Goal: Task Accomplishment & Management: Manage account settings

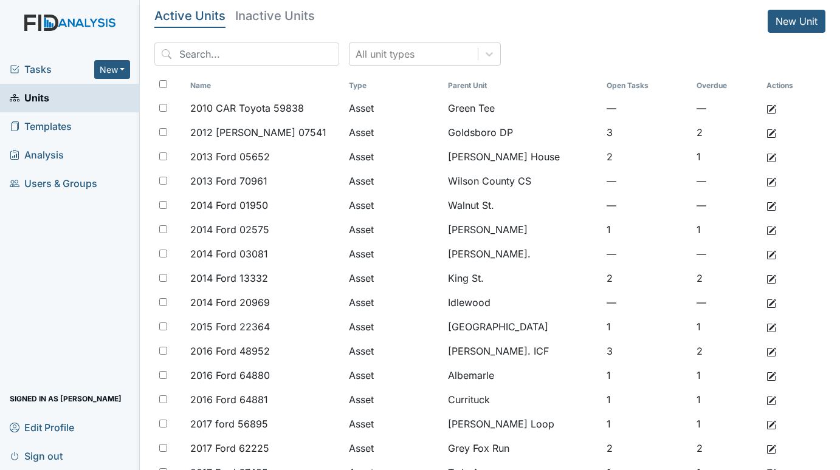
click at [47, 66] on span "Tasks" at bounding box center [52, 69] width 84 height 15
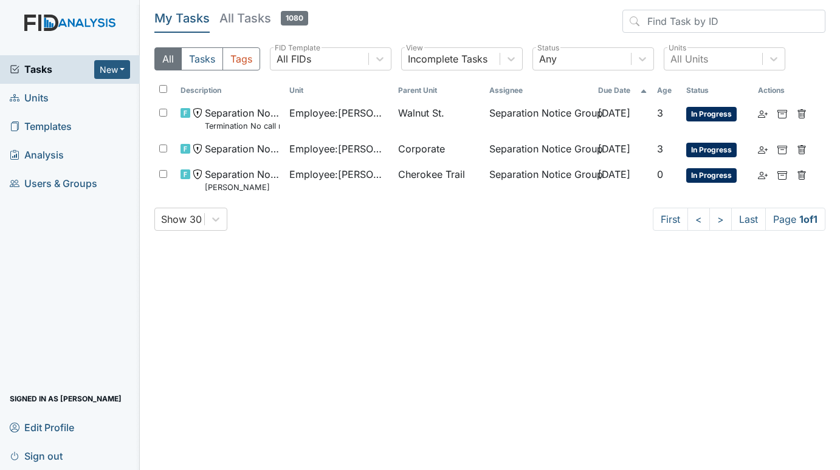
click at [43, 97] on span "Units" at bounding box center [29, 98] width 39 height 19
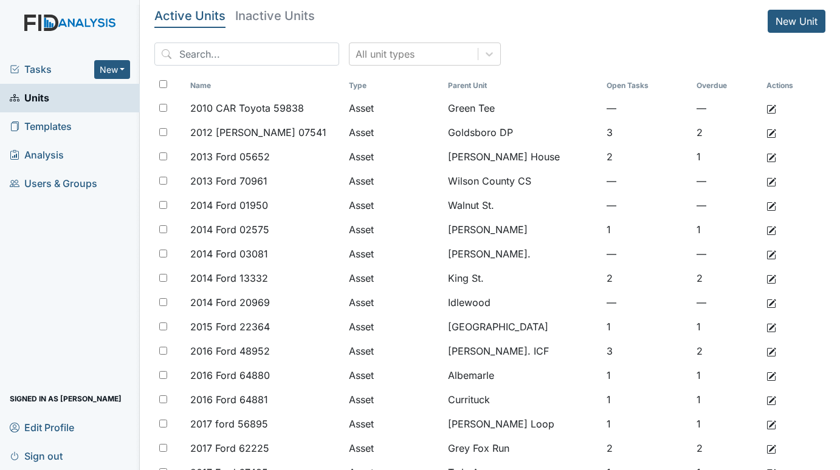
click at [29, 68] on span "Tasks" at bounding box center [52, 69] width 84 height 15
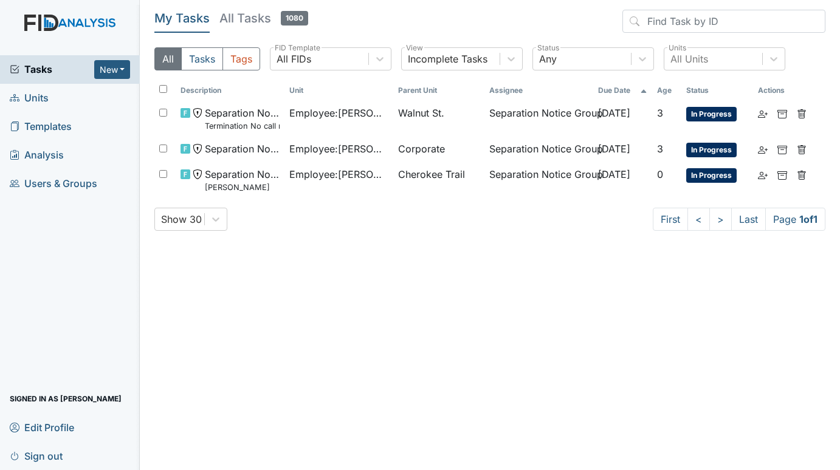
click at [37, 98] on span "Units" at bounding box center [29, 98] width 39 height 19
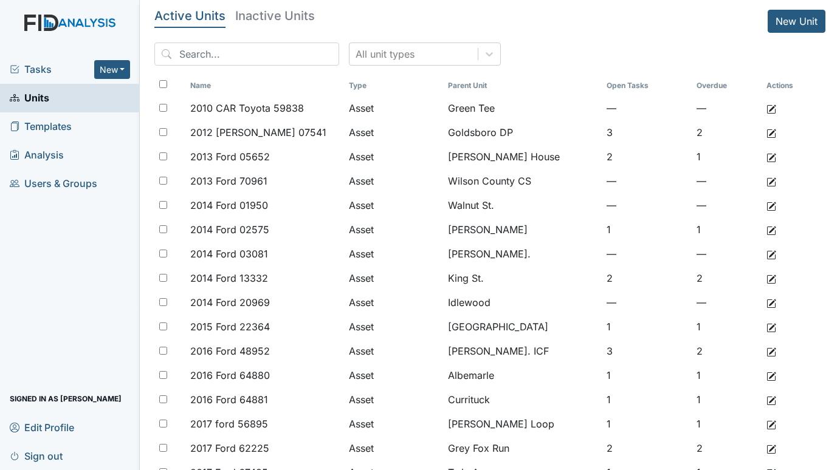
click at [44, 66] on span "Tasks" at bounding box center [52, 69] width 84 height 15
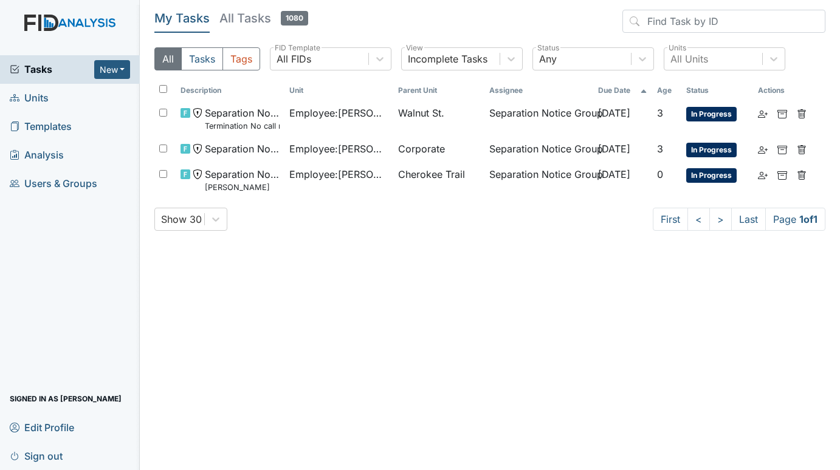
click at [47, 92] on span "Units" at bounding box center [29, 98] width 39 height 19
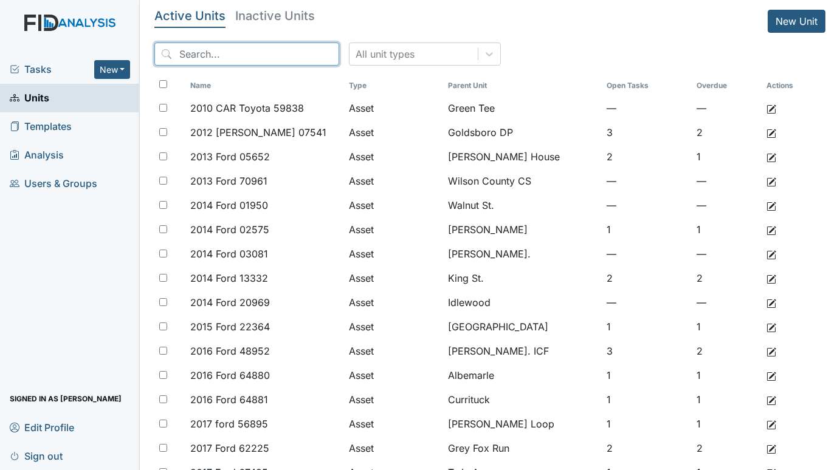
click at [227, 50] on input "search" at bounding box center [246, 54] width 185 height 23
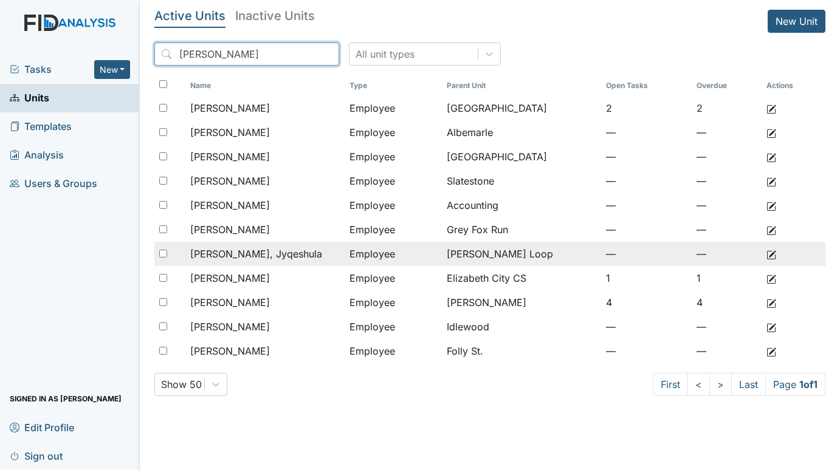
type input "johns"
click at [274, 252] on span "Johnson, Jyqeshula" at bounding box center [256, 254] width 132 height 15
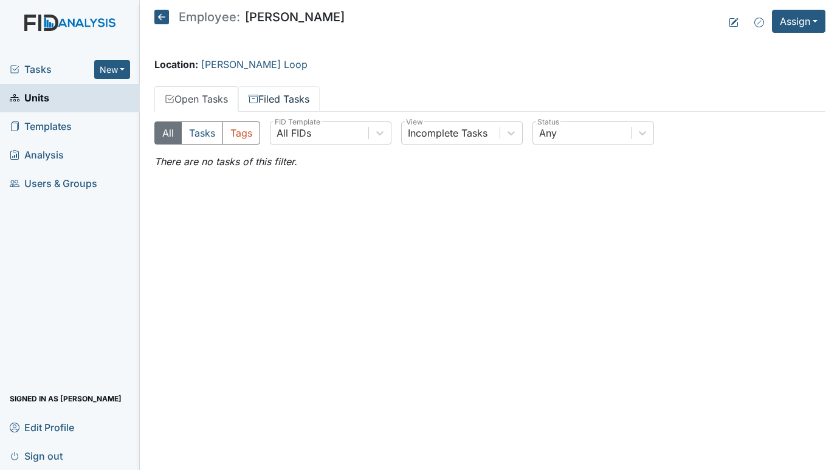
click at [287, 105] on link "Filed Tasks" at bounding box center [278, 99] width 81 height 26
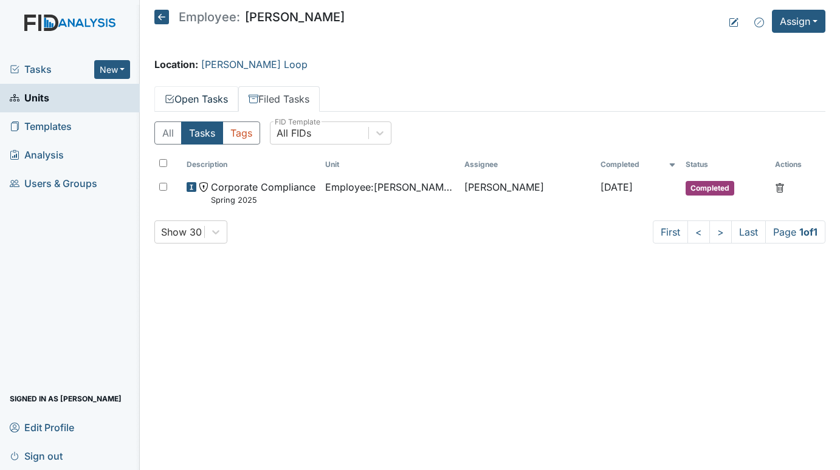
click at [188, 94] on link "Open Tasks" at bounding box center [196, 99] width 84 height 26
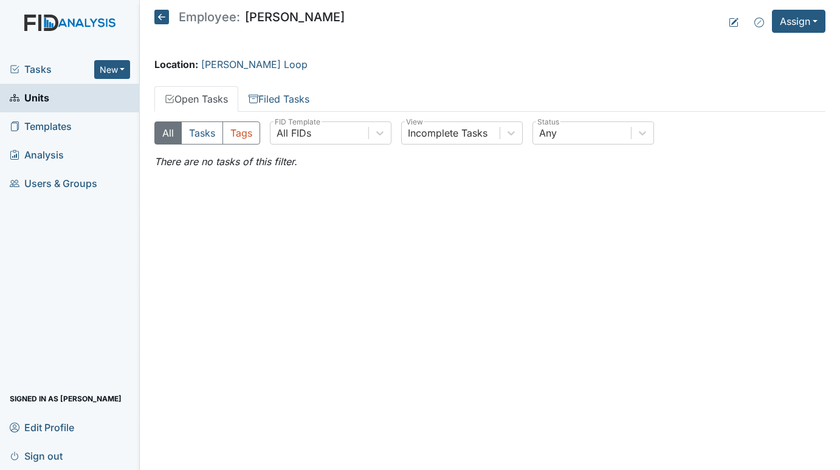
click at [42, 68] on span "Tasks" at bounding box center [52, 69] width 84 height 15
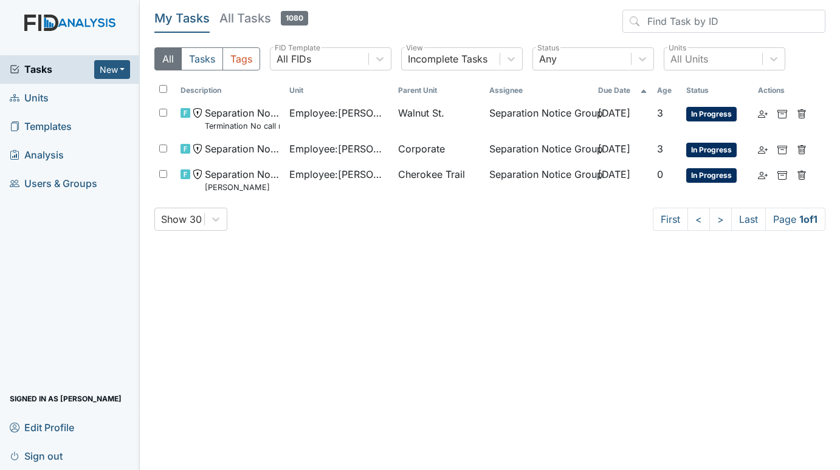
click at [29, 94] on span "Units" at bounding box center [29, 98] width 39 height 19
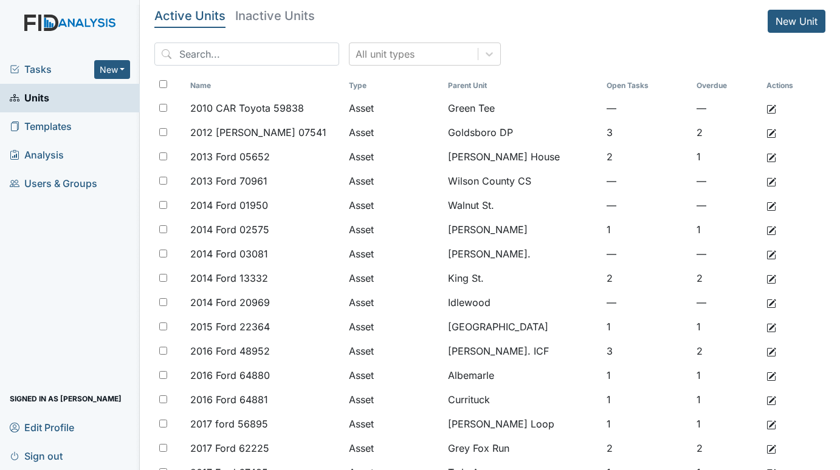
click at [38, 70] on span "Tasks" at bounding box center [52, 69] width 84 height 15
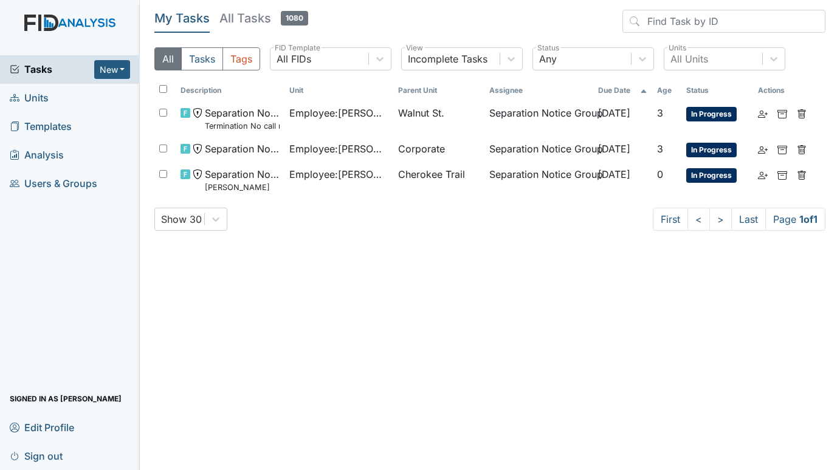
click at [38, 97] on span "Units" at bounding box center [29, 98] width 39 height 19
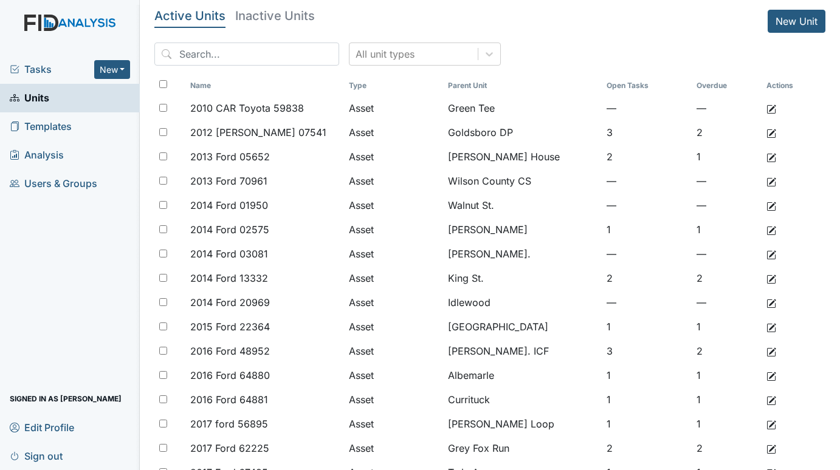
click span "Tasks"
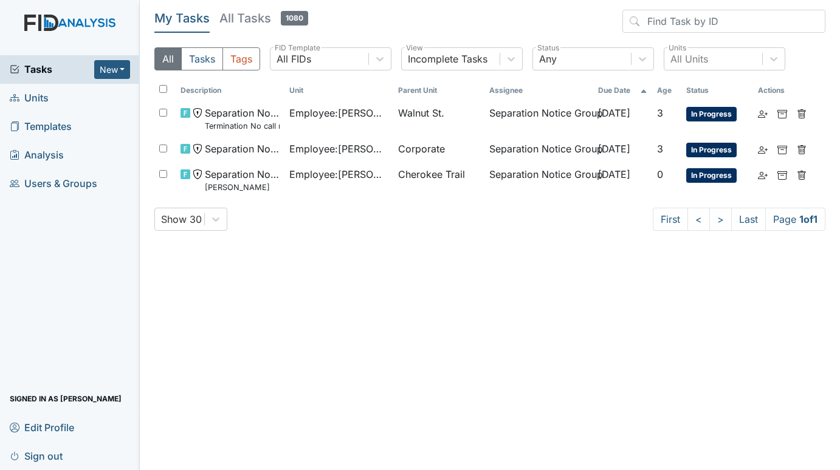
click at [33, 94] on span "Units" at bounding box center [29, 98] width 39 height 19
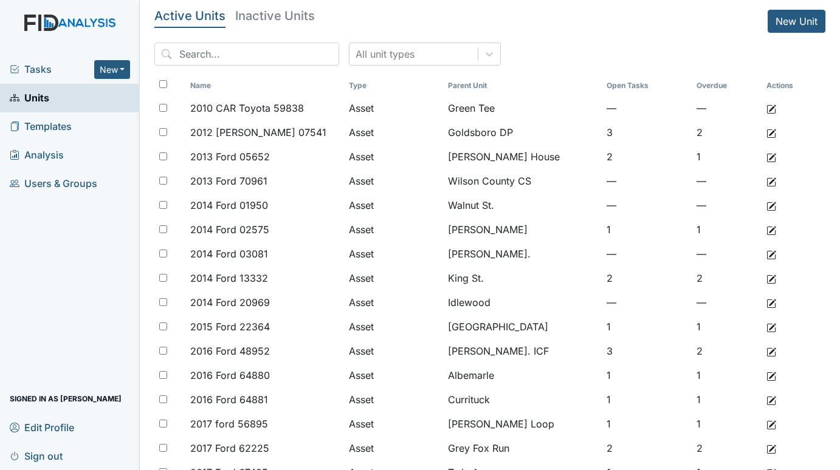
click at [21, 71] on span "Tasks" at bounding box center [52, 69] width 84 height 15
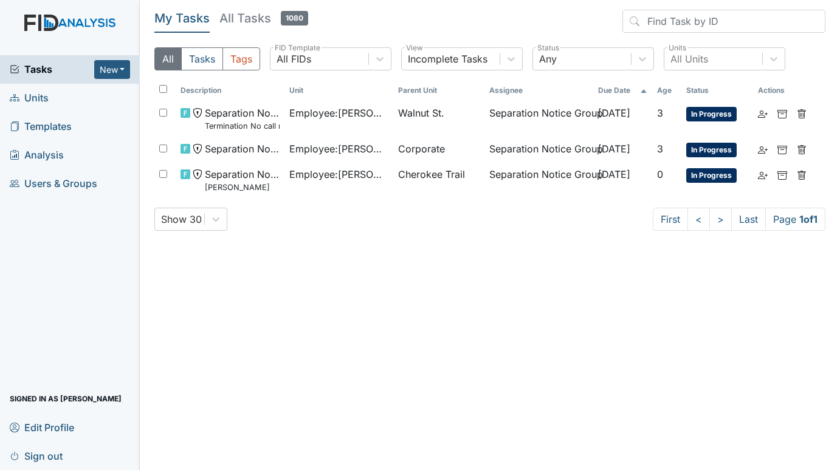
click at [38, 99] on span "Units" at bounding box center [29, 98] width 39 height 19
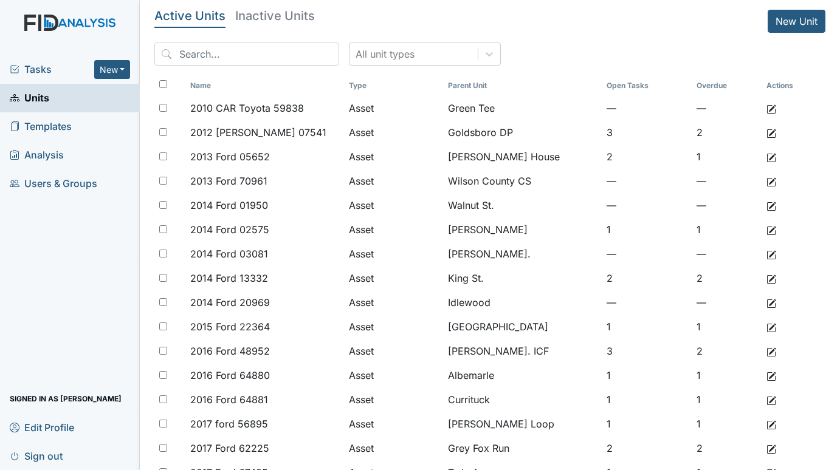
click at [41, 67] on span "Tasks" at bounding box center [52, 69] width 84 height 15
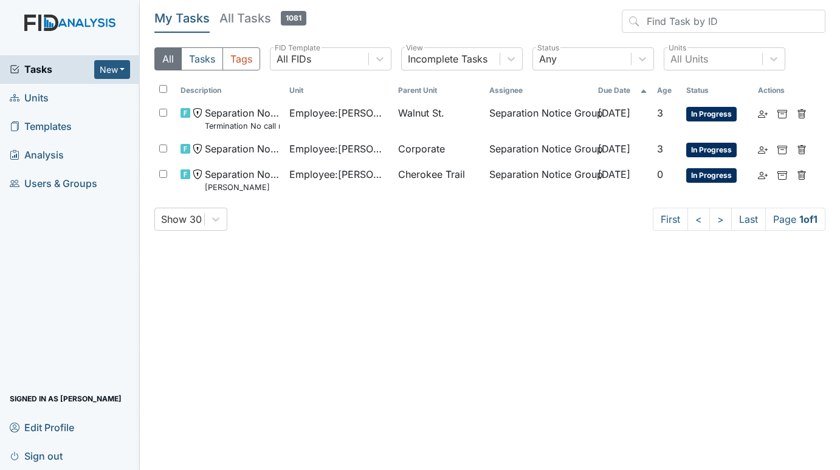
click at [42, 96] on span "Units" at bounding box center [29, 98] width 39 height 19
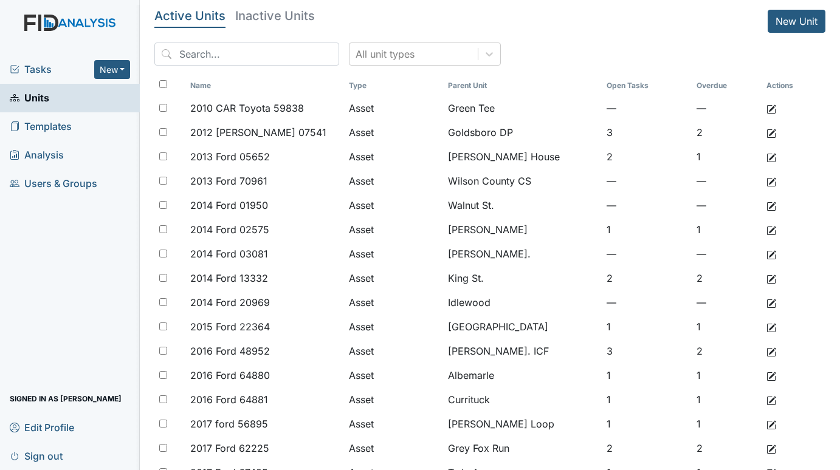
click at [38, 67] on span "Tasks" at bounding box center [52, 69] width 84 height 15
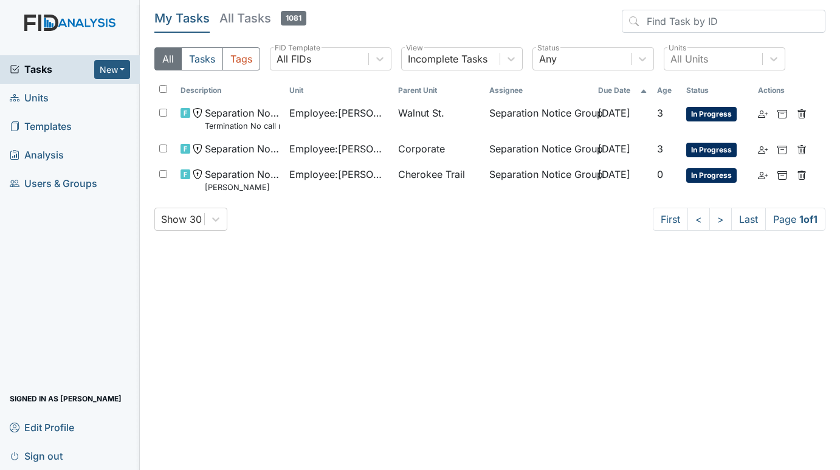
click at [41, 97] on span "Units" at bounding box center [29, 98] width 39 height 19
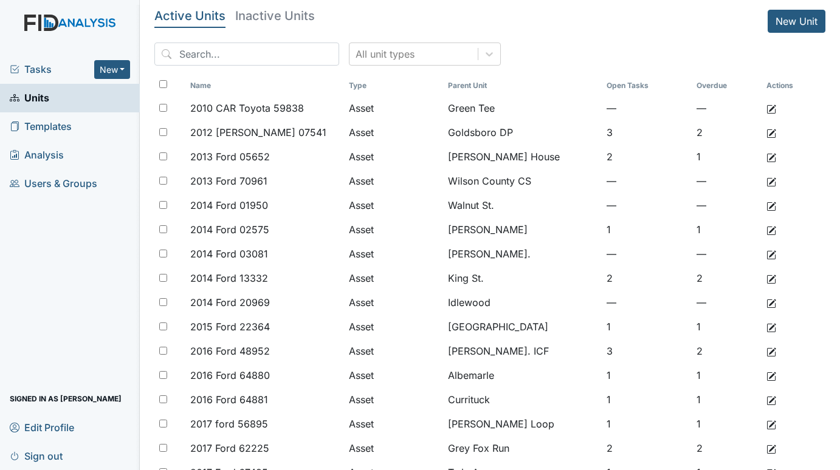
click at [43, 72] on span "Tasks" at bounding box center [52, 69] width 84 height 15
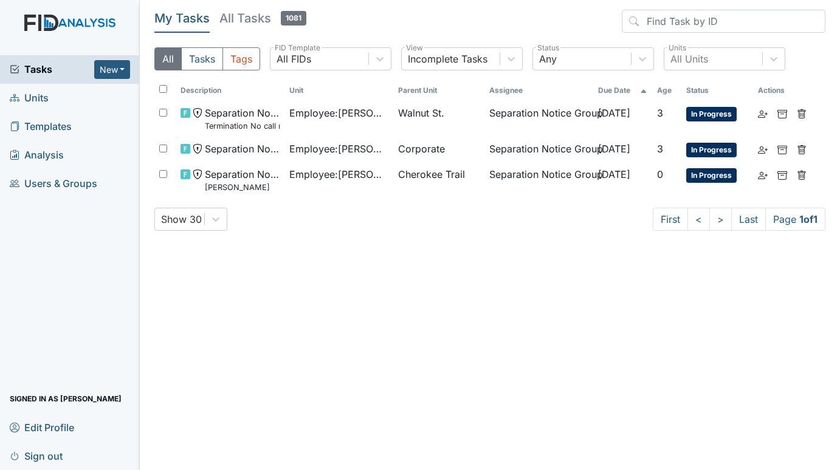
click at [36, 98] on span "Units" at bounding box center [29, 98] width 39 height 19
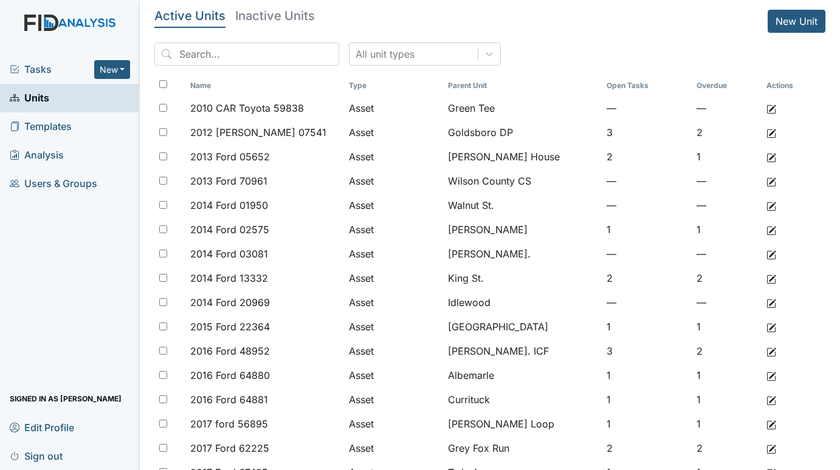
click at [600, 57] on div "All unit types" at bounding box center [489, 59] width 671 height 33
click at [45, 74] on span "Tasks" at bounding box center [52, 69] width 84 height 15
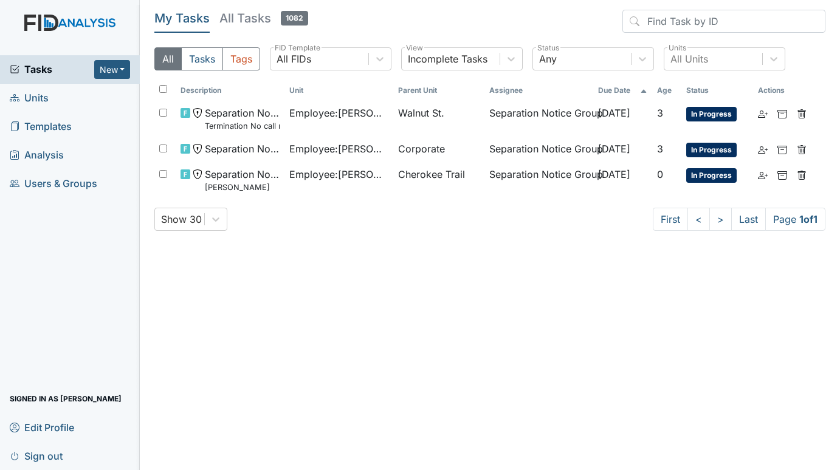
click at [48, 101] on span "Units" at bounding box center [29, 98] width 39 height 19
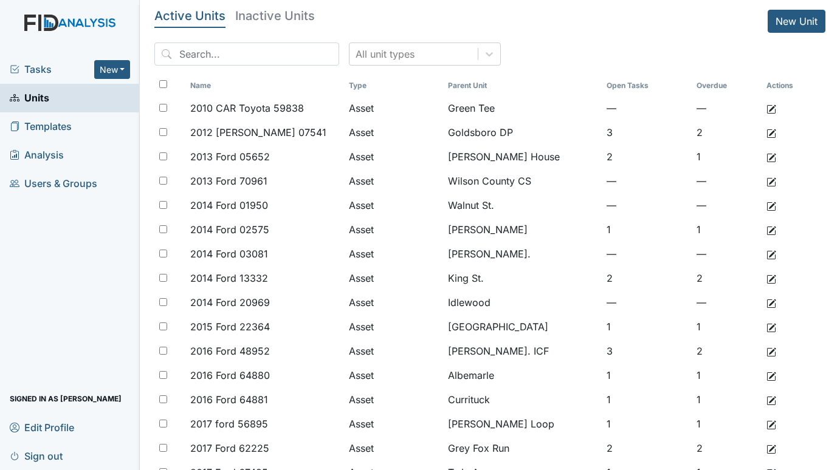
click at [40, 74] on span "Tasks" at bounding box center [52, 69] width 84 height 15
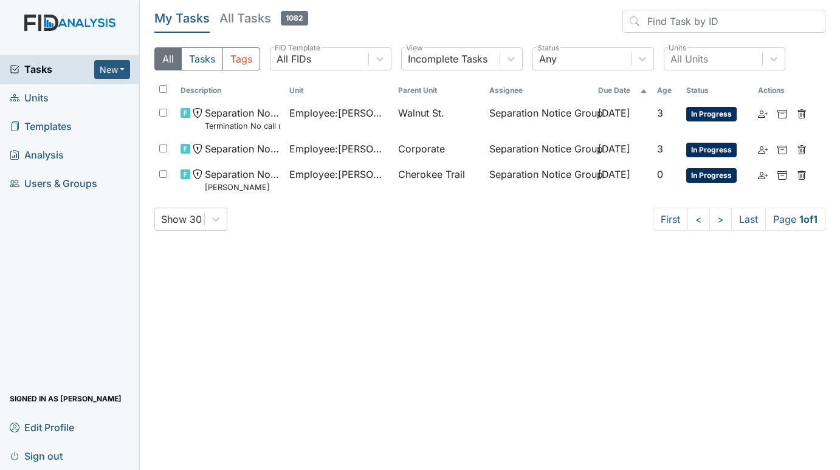
click at [35, 105] on span "Units" at bounding box center [29, 98] width 39 height 19
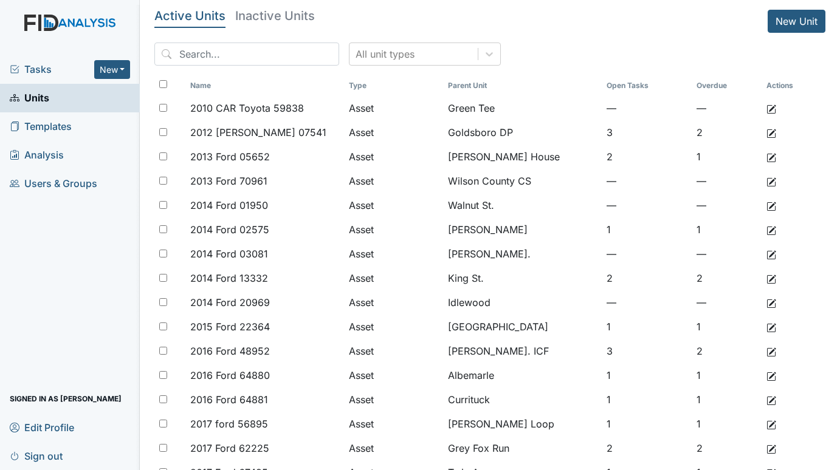
click at [33, 66] on span "Tasks" at bounding box center [52, 69] width 84 height 15
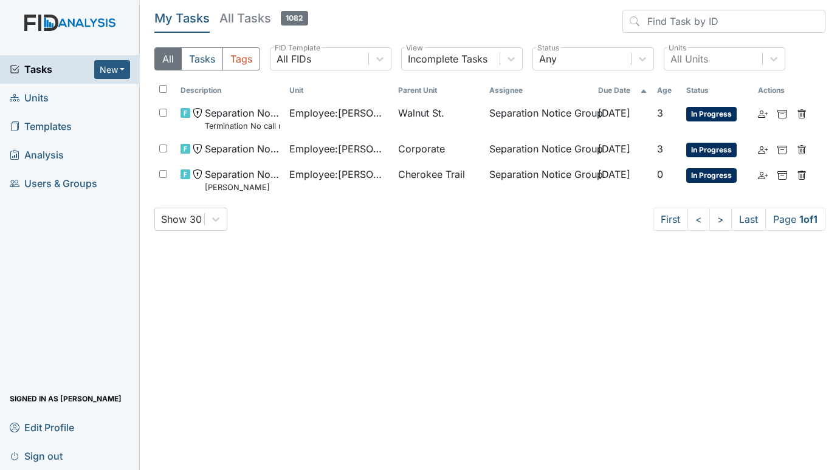
click at [15, 97] on icon at bounding box center [15, 97] width 10 height 7
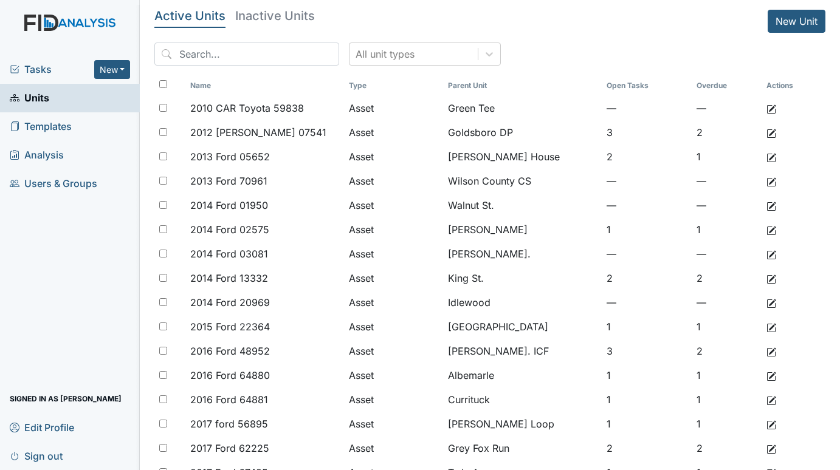
click at [35, 256] on div "Tasks New Form Inspection Document Bundle Units Templates Analysis Users & Grou…" at bounding box center [70, 262] width 140 height 415
click at [33, 262] on div "Tasks New Form Inspection Document Bundle Units Templates Analysis Users & Grou…" at bounding box center [70, 262] width 140 height 415
click at [37, 68] on span "Tasks" at bounding box center [52, 69] width 84 height 15
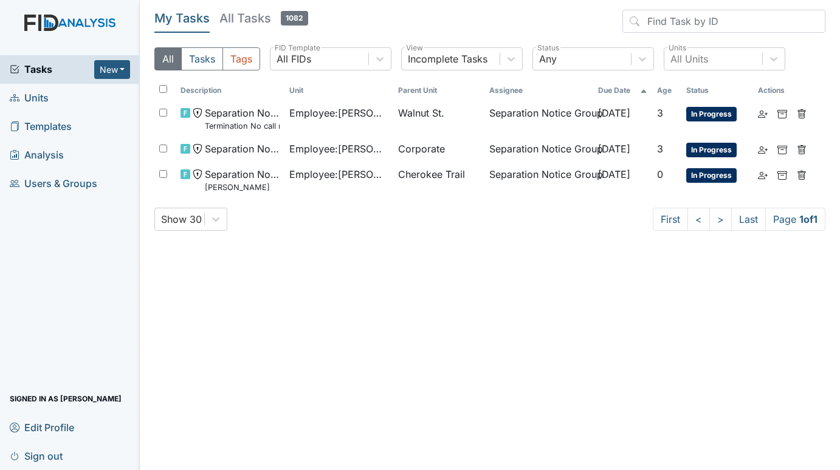
click at [27, 98] on span "Units" at bounding box center [29, 98] width 39 height 19
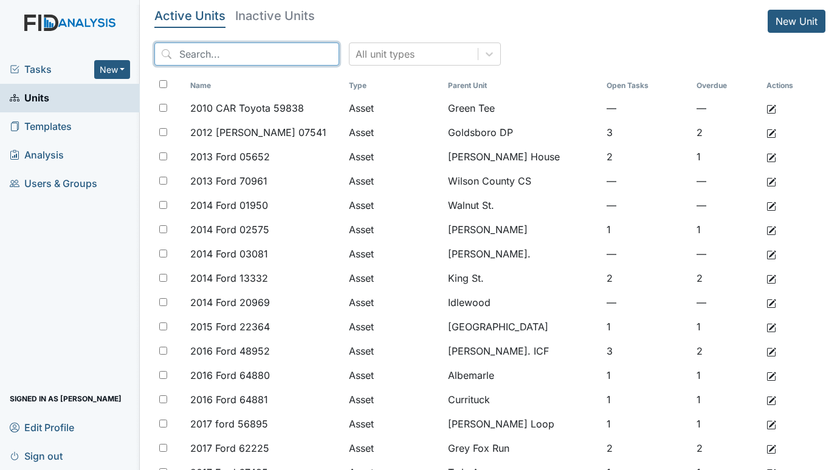
click at [224, 46] on input "search" at bounding box center [246, 54] width 185 height 23
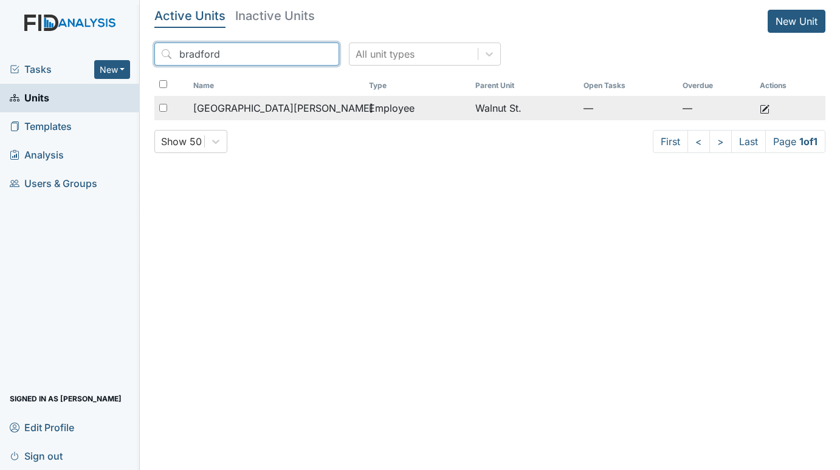
type input "bradford"
click at [267, 109] on span "[GEOGRAPHIC_DATA][PERSON_NAME]" at bounding box center [283, 108] width 180 height 15
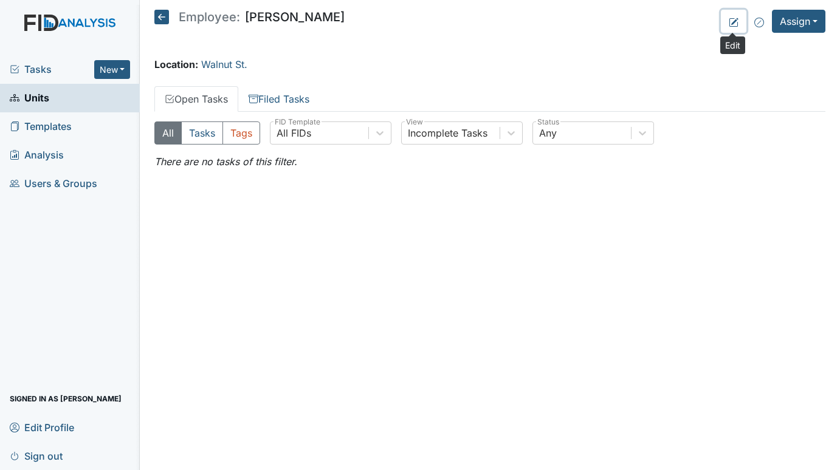
click at [729, 21] on icon at bounding box center [733, 22] width 9 height 9
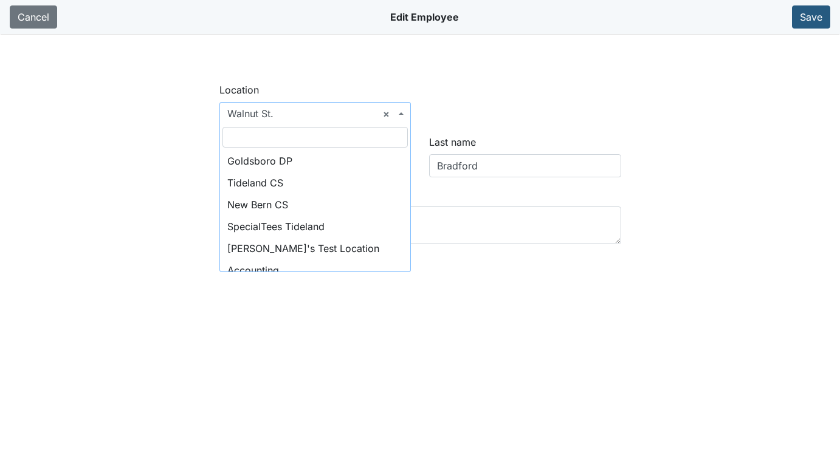
click at [400, 109] on span "× Walnut St." at bounding box center [315, 113] width 192 height 23
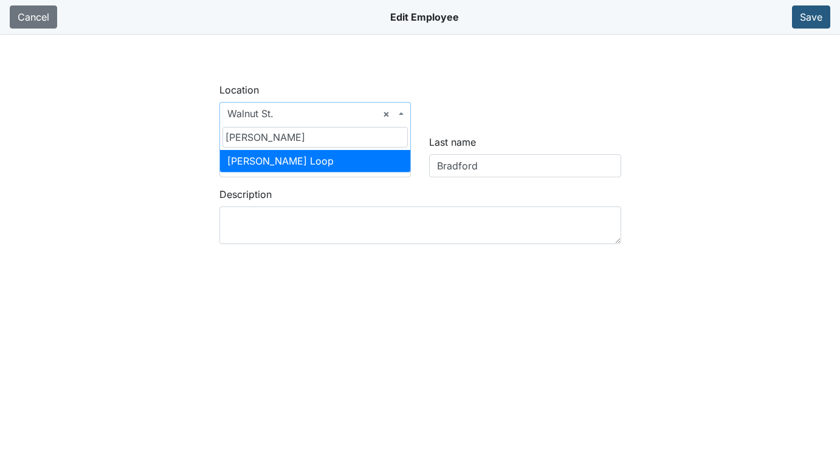
type input "mckee"
select select "c675570c-582a-439c-9f49-4a37c977c8f1"
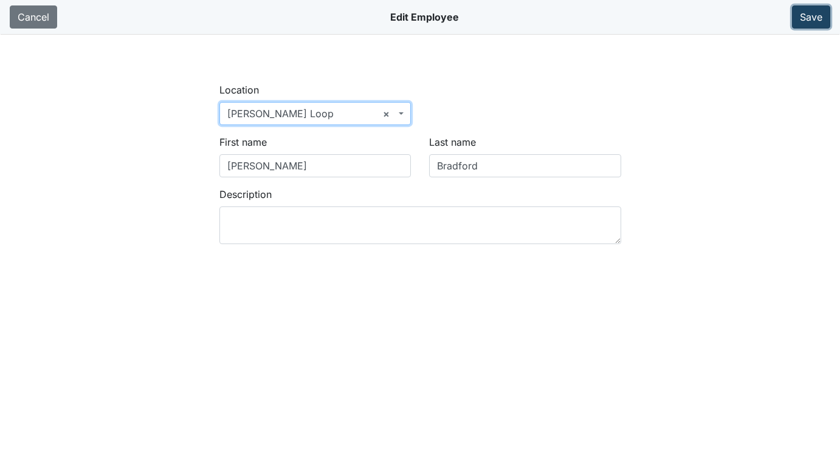
click at [808, 17] on button "Save" at bounding box center [811, 16] width 38 height 23
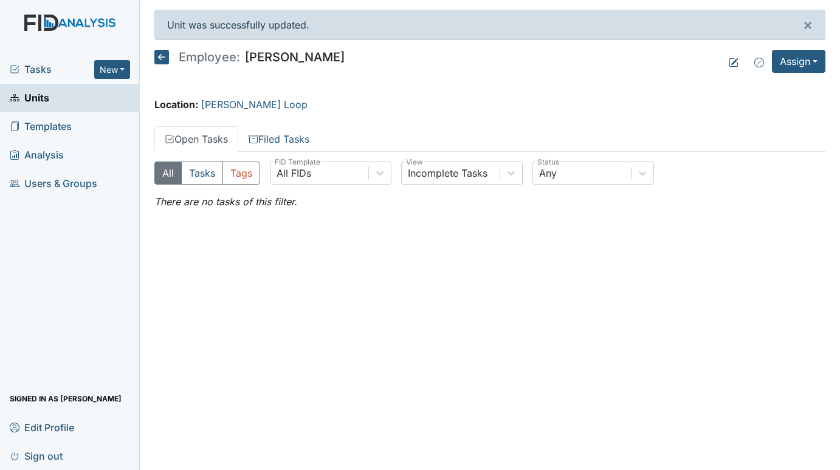
click at [42, 64] on span "Tasks" at bounding box center [52, 69] width 84 height 15
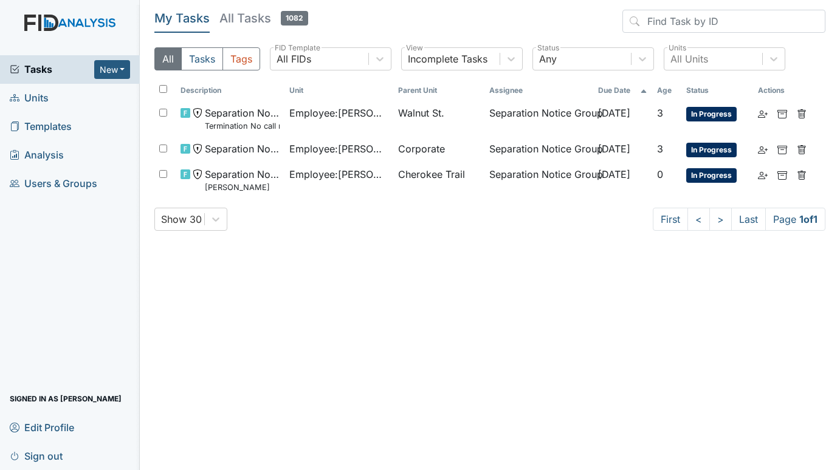
click at [40, 97] on span "Units" at bounding box center [29, 98] width 39 height 19
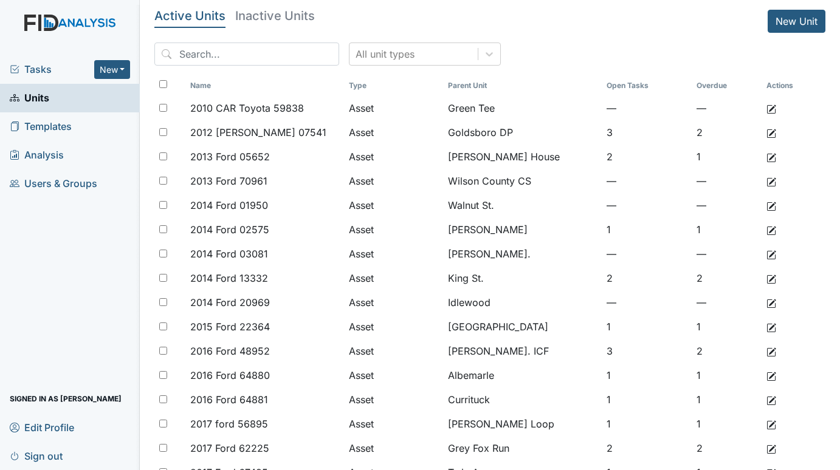
click at [39, 64] on span "Tasks" at bounding box center [52, 69] width 84 height 15
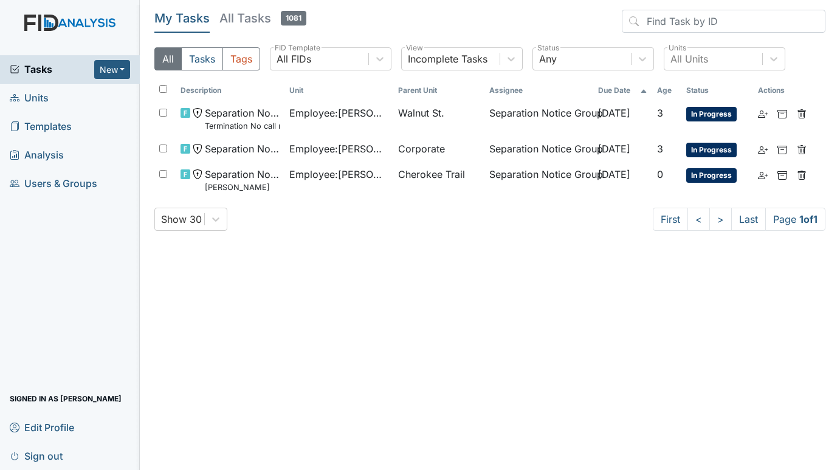
click at [44, 100] on span "Units" at bounding box center [29, 98] width 39 height 19
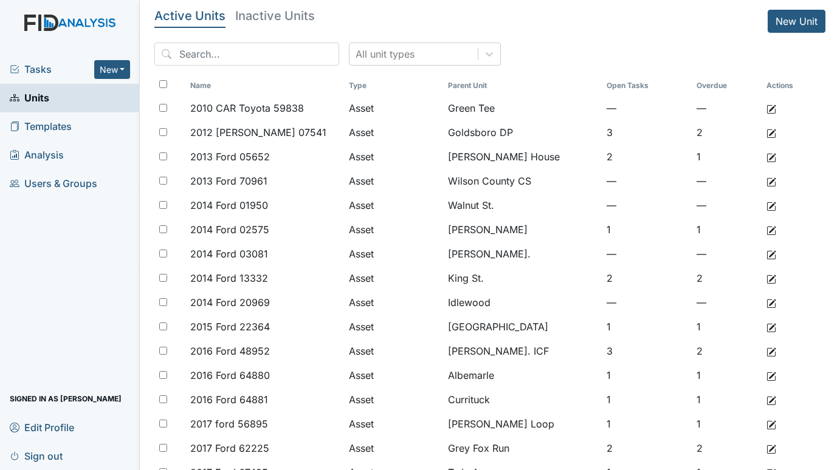
click at [44, 238] on div "Tasks New Form Inspection Document Bundle Units Templates Analysis Users & Grou…" at bounding box center [70, 262] width 140 height 415
click at [40, 74] on span "Tasks" at bounding box center [52, 69] width 84 height 15
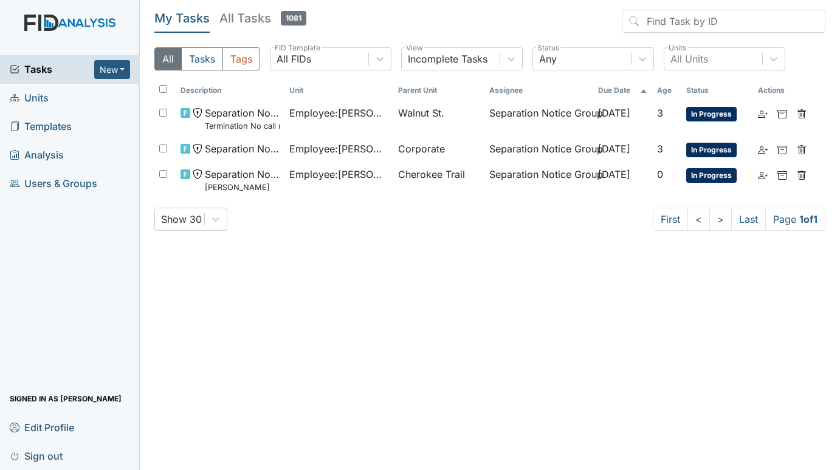
click at [32, 92] on span "Units" at bounding box center [29, 98] width 39 height 19
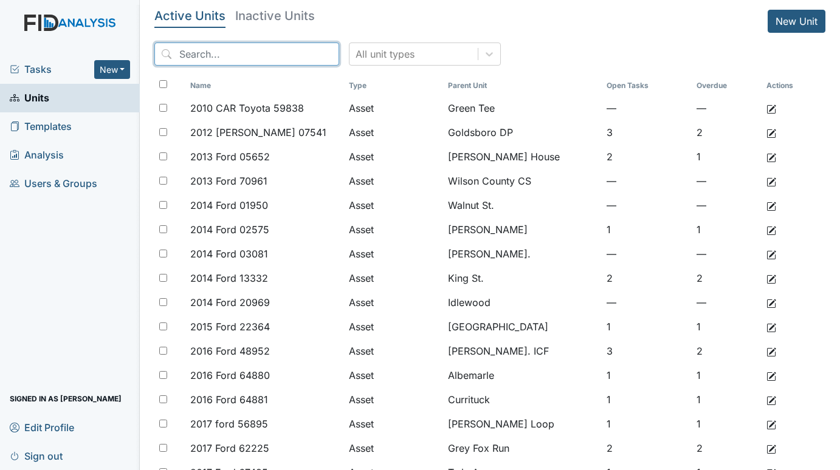
click at [224, 44] on input "search" at bounding box center [246, 54] width 185 height 23
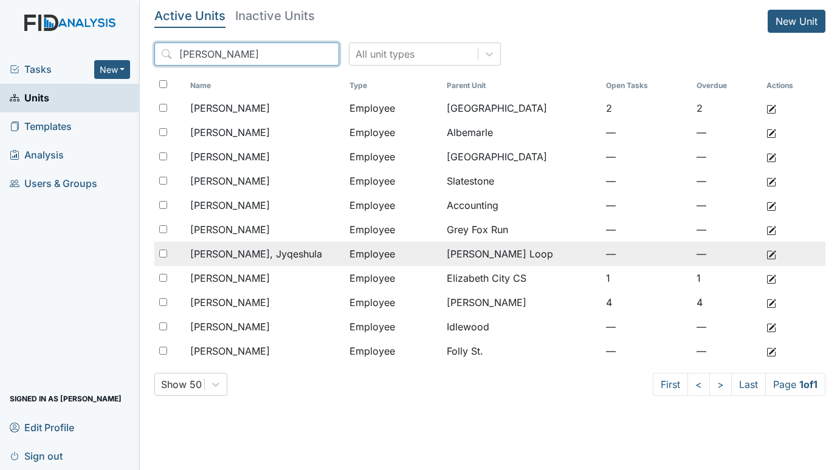
type input "johnson"
click at [268, 253] on span "Johnson, Jyqeshula" at bounding box center [256, 254] width 132 height 15
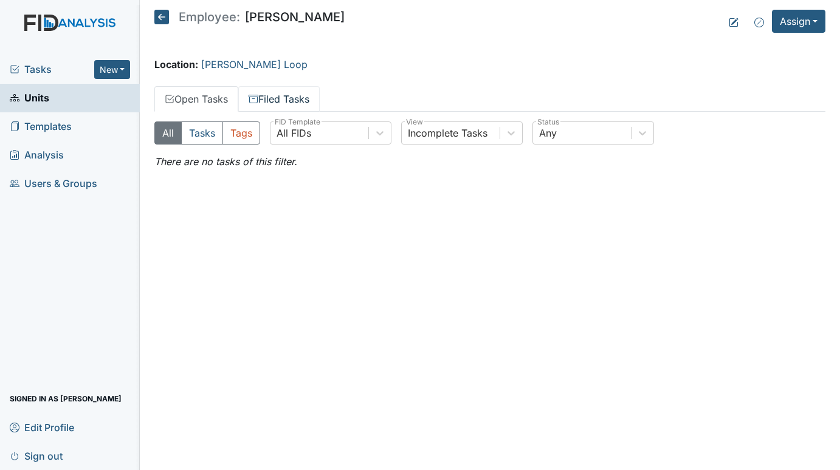
click at [280, 100] on link "Filed Tasks" at bounding box center [278, 99] width 81 height 26
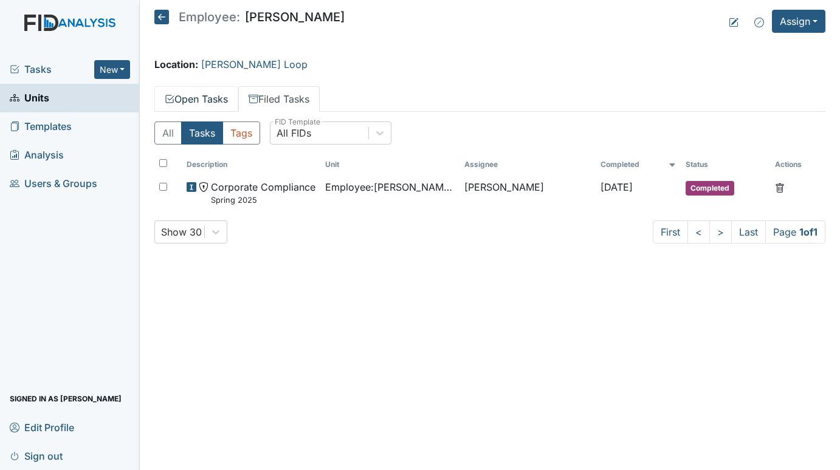
click at [201, 103] on link "Open Tasks" at bounding box center [196, 99] width 84 height 26
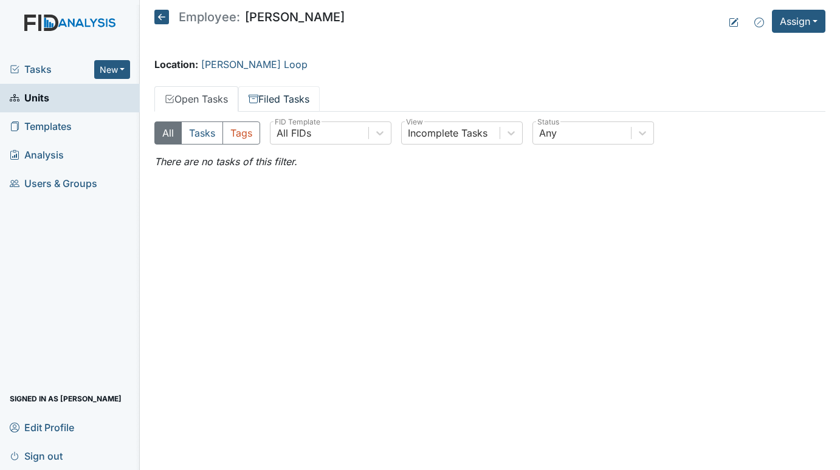
click at [277, 92] on link "Filed Tasks" at bounding box center [278, 99] width 81 height 26
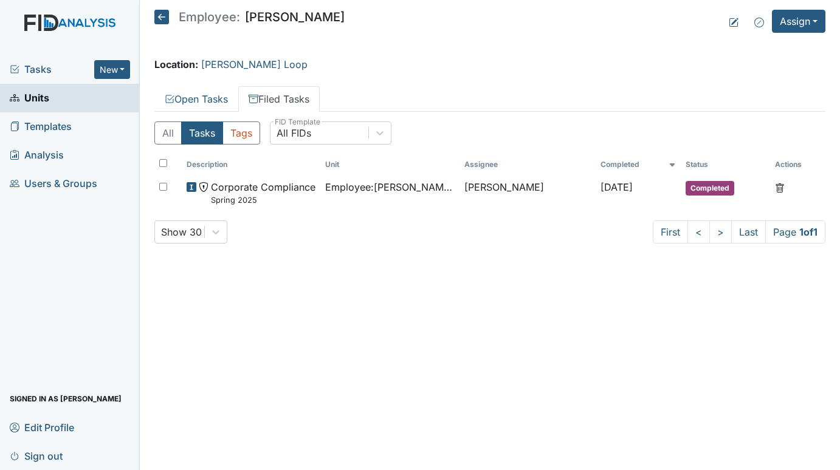
click at [35, 66] on span "Tasks" at bounding box center [52, 69] width 84 height 15
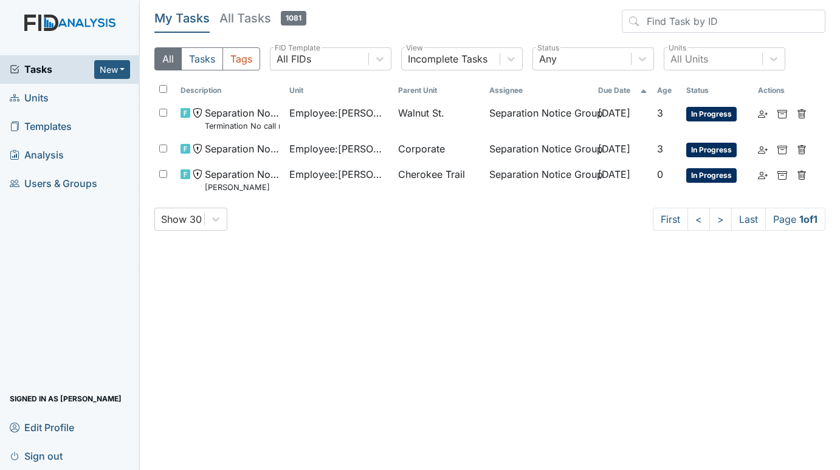
click at [38, 95] on span "Units" at bounding box center [29, 98] width 39 height 19
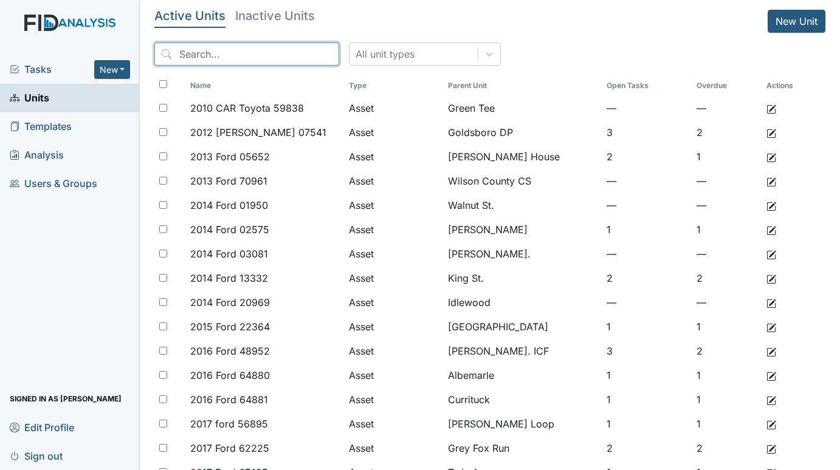
click at [246, 53] on input "search" at bounding box center [246, 54] width 185 height 23
click at [263, 14] on h5 "Inactive Units" at bounding box center [275, 16] width 80 height 12
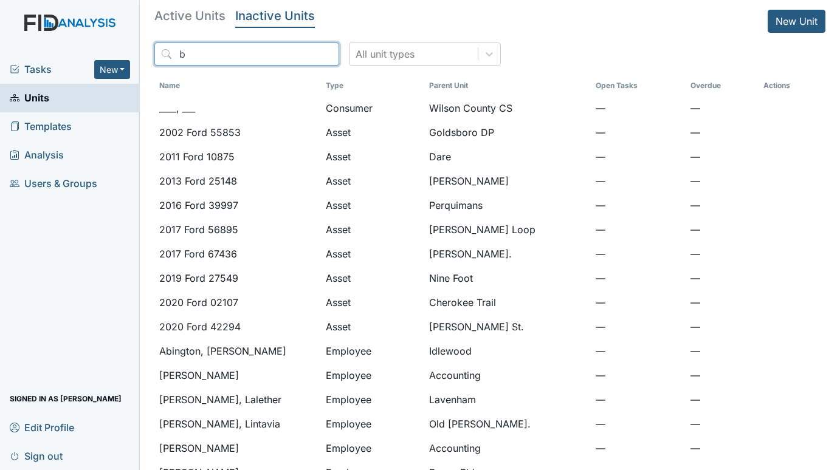
click at [210, 50] on input "b" at bounding box center [246, 54] width 185 height 23
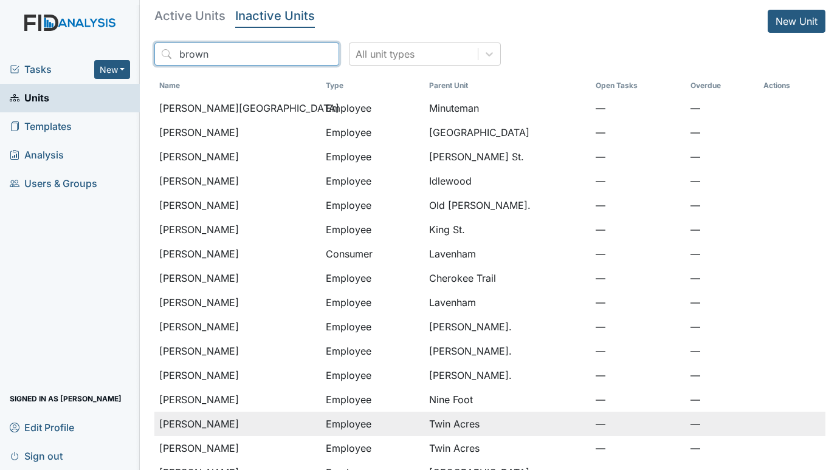
type input "brown"
click at [215, 423] on span "Brown, Shena" at bounding box center [199, 424] width 80 height 15
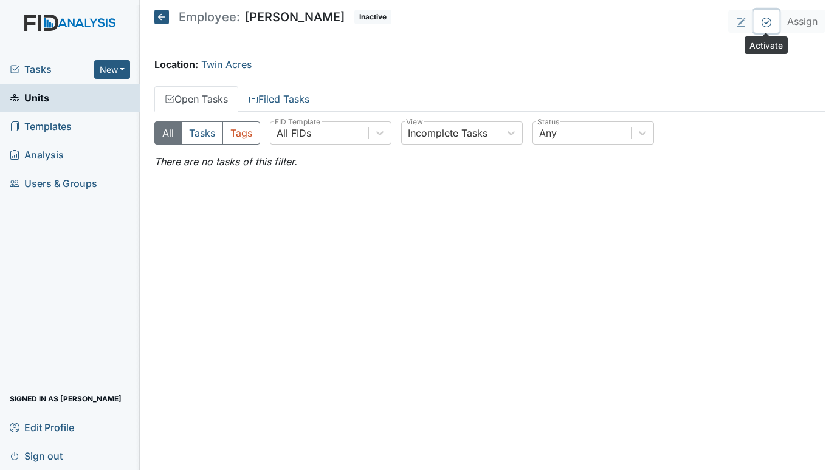
click at [766, 24] on icon at bounding box center [767, 23] width 10 height 10
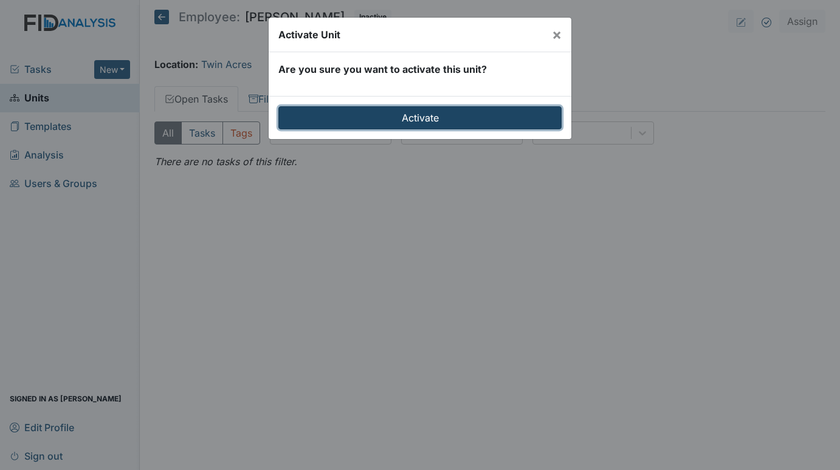
click at [444, 119] on input "Activate" at bounding box center [419, 117] width 283 height 23
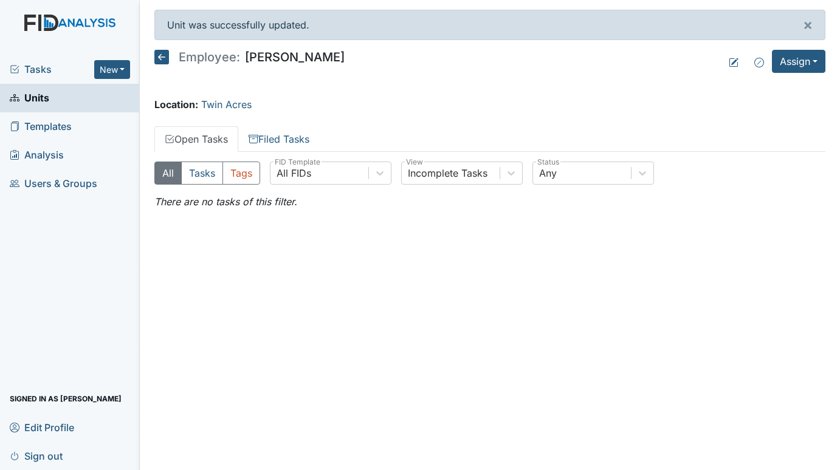
click at [40, 97] on span "Units" at bounding box center [30, 98] width 40 height 19
